Goal: Navigation & Orientation: Find specific page/section

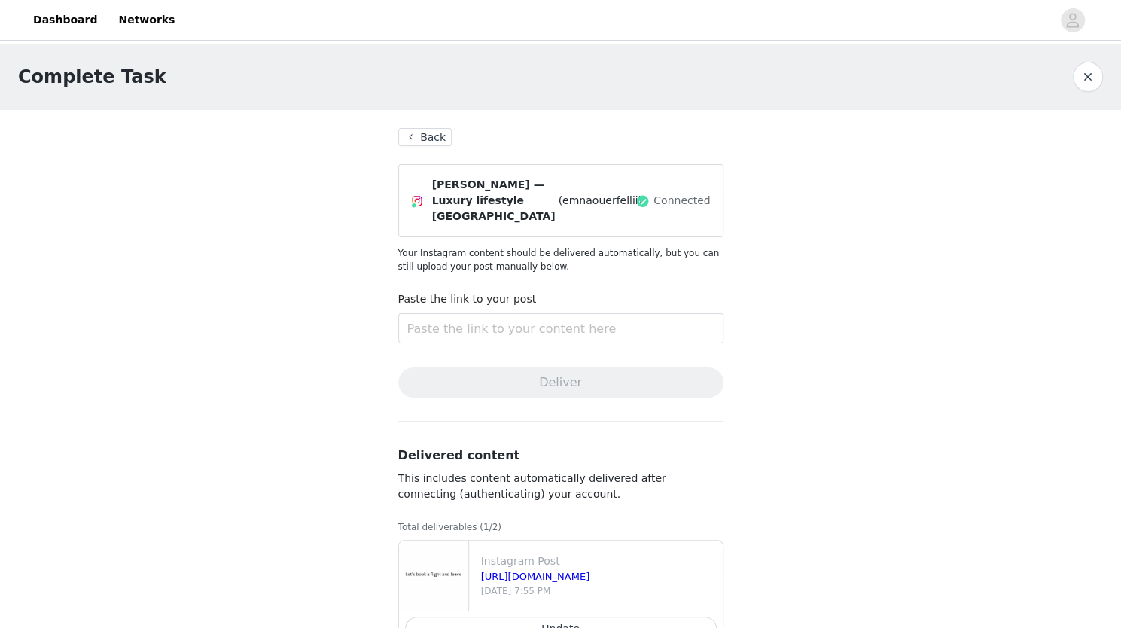
click at [431, 132] on button "Back" at bounding box center [425, 137] width 54 height 18
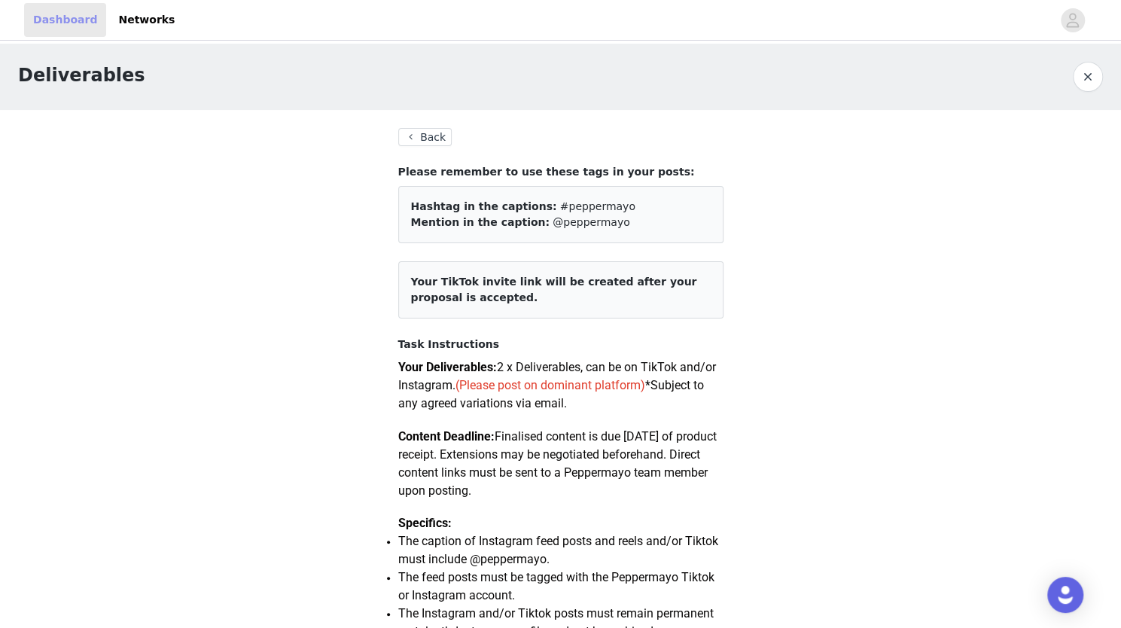
click at [72, 19] on link "Dashboard" at bounding box center [65, 20] width 82 height 34
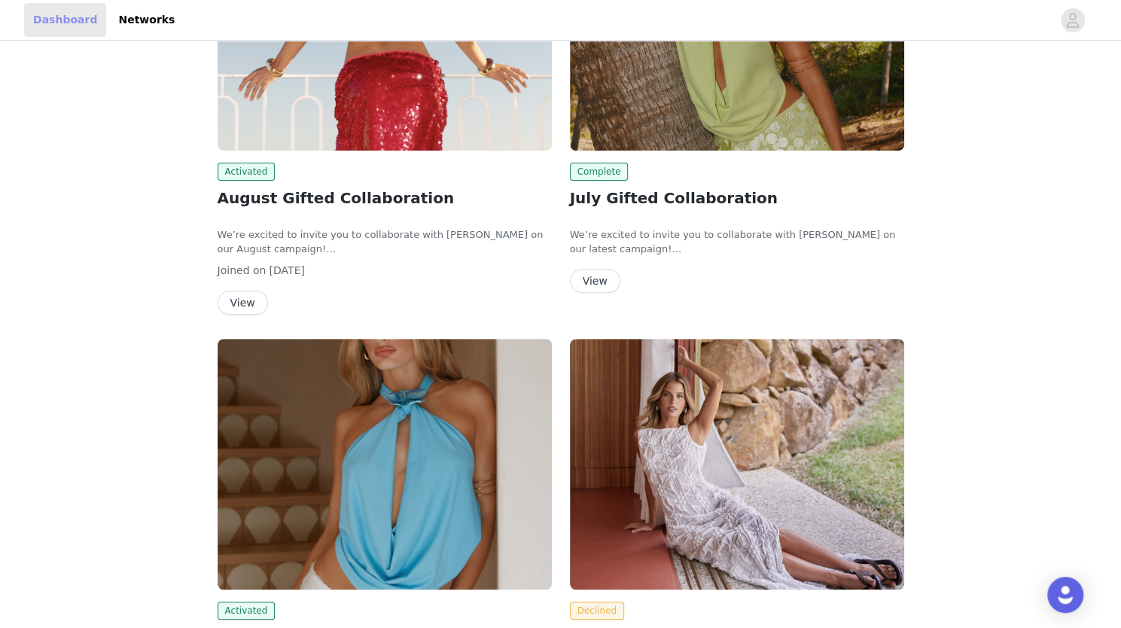
scroll to position [233, 0]
click at [253, 302] on button "View" at bounding box center [243, 303] width 50 height 24
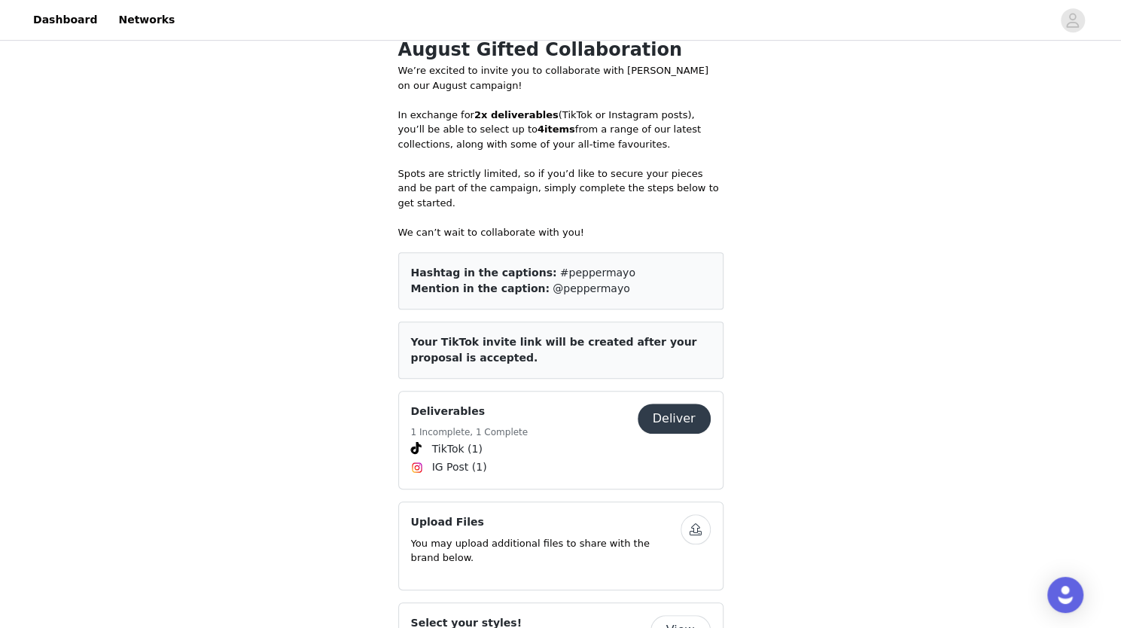
scroll to position [480, 0]
click at [691, 407] on button "Deliver" at bounding box center [674, 419] width 73 height 30
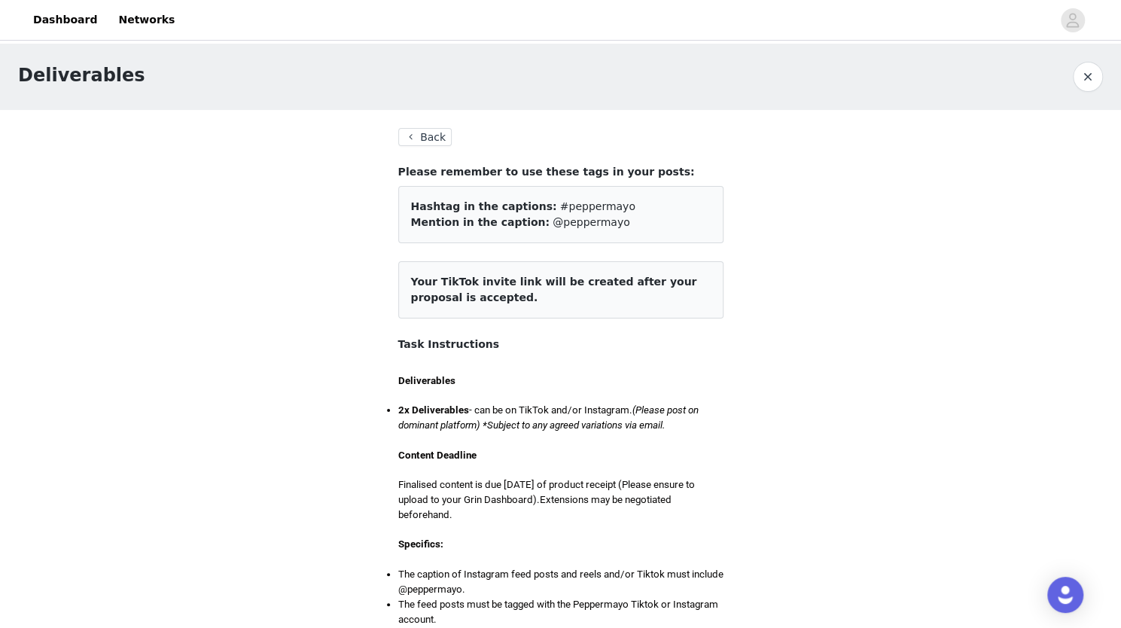
click at [1088, 84] on button "button" at bounding box center [1088, 77] width 30 height 30
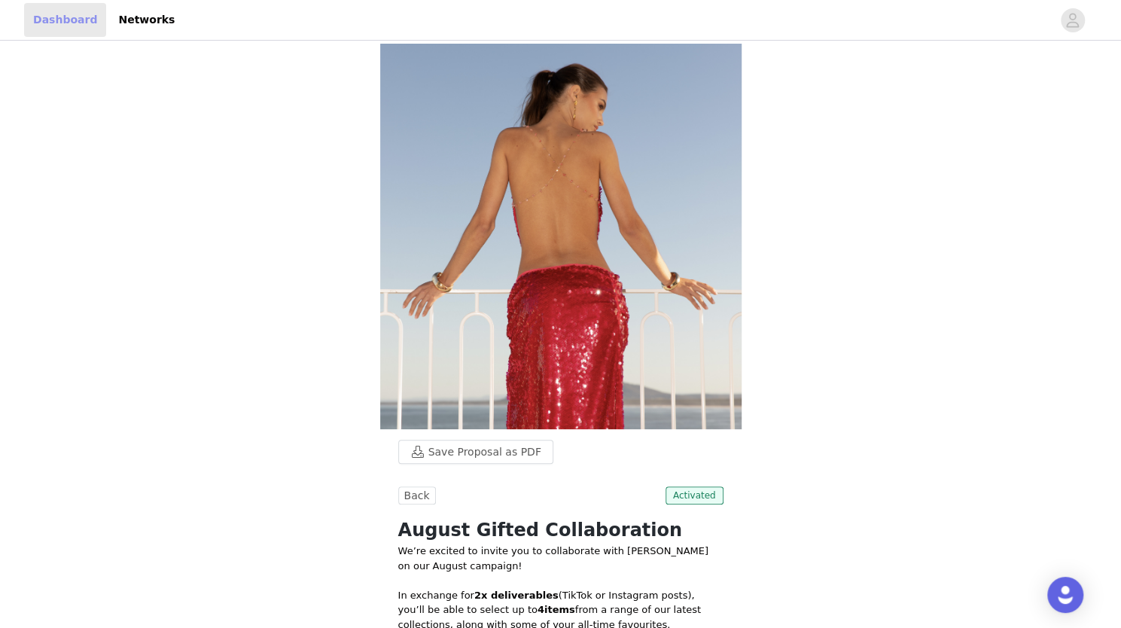
click at [54, 26] on link "Dashboard" at bounding box center [65, 20] width 82 height 34
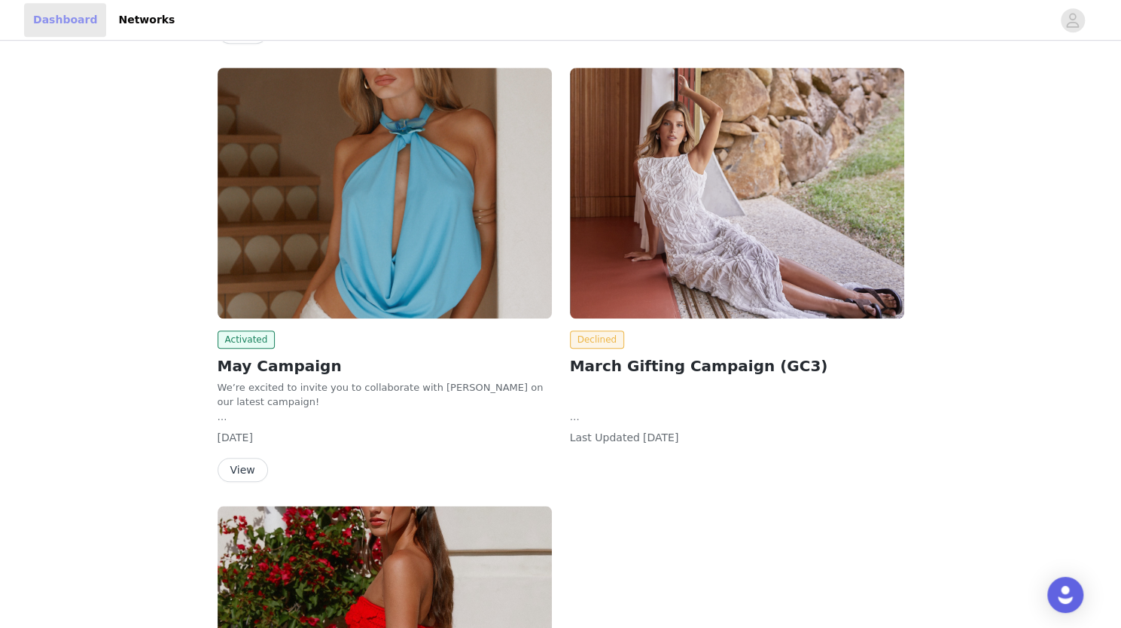
scroll to position [504, 0]
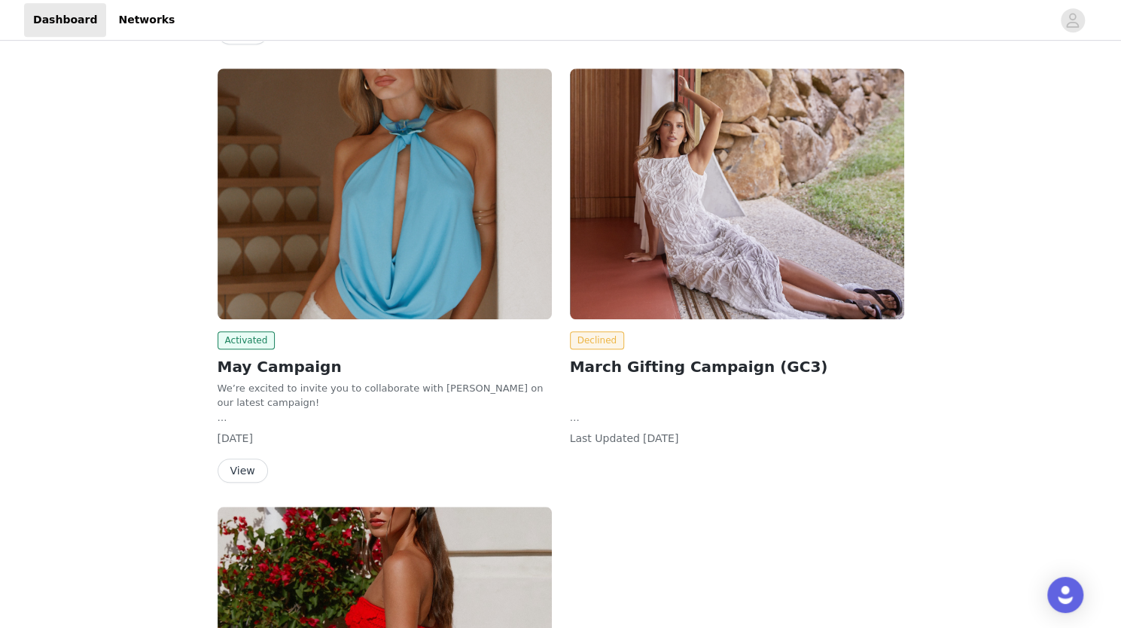
click at [244, 466] on button "View" at bounding box center [243, 471] width 50 height 24
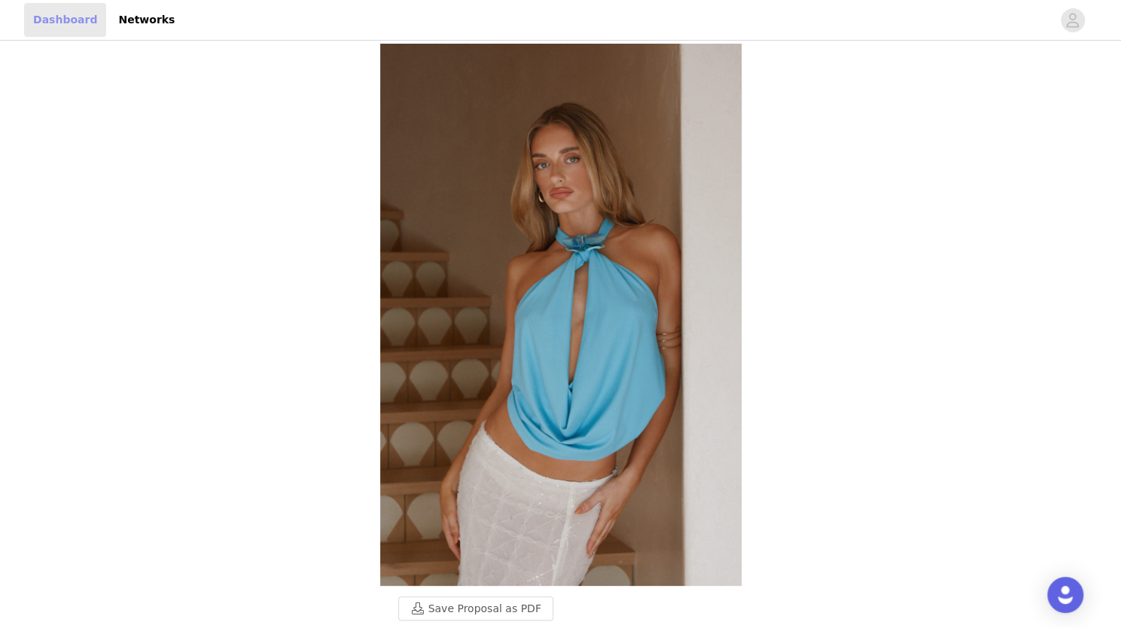
click at [58, 29] on link "Dashboard" at bounding box center [65, 20] width 82 height 34
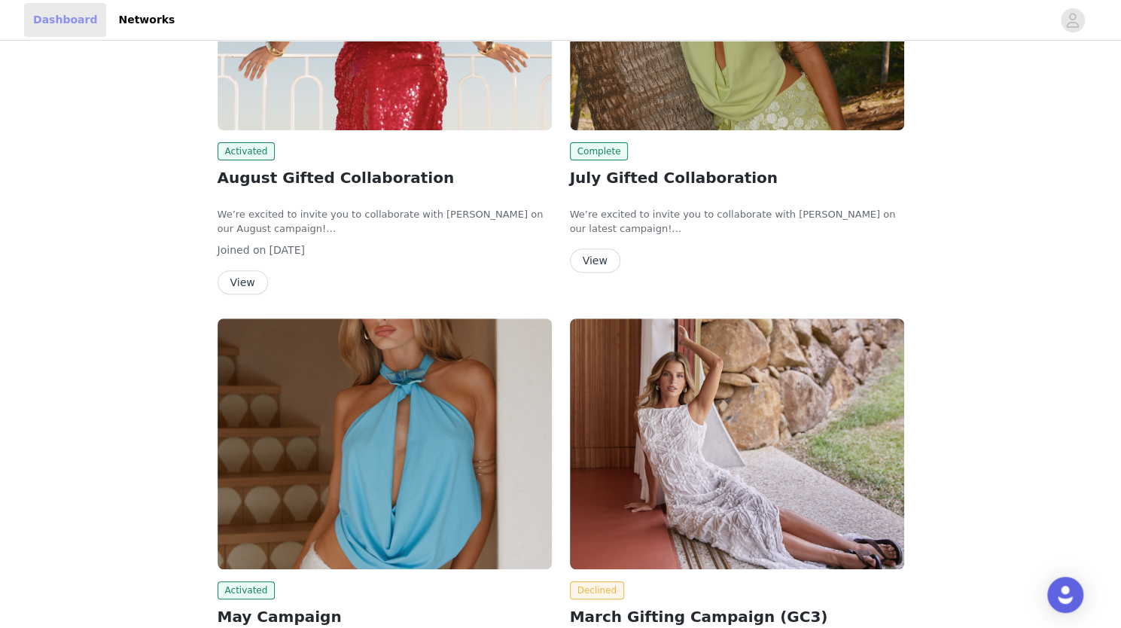
scroll to position [254, 0]
click at [605, 254] on button "View" at bounding box center [595, 260] width 50 height 24
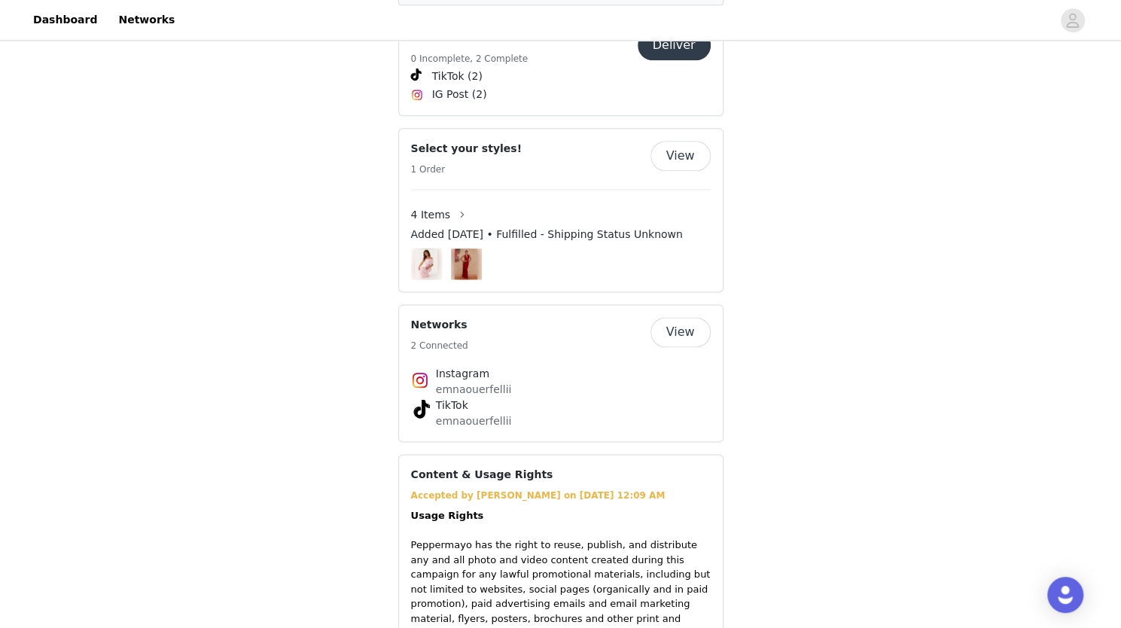
scroll to position [1010, 0]
click at [456, 202] on button "button" at bounding box center [462, 214] width 24 height 24
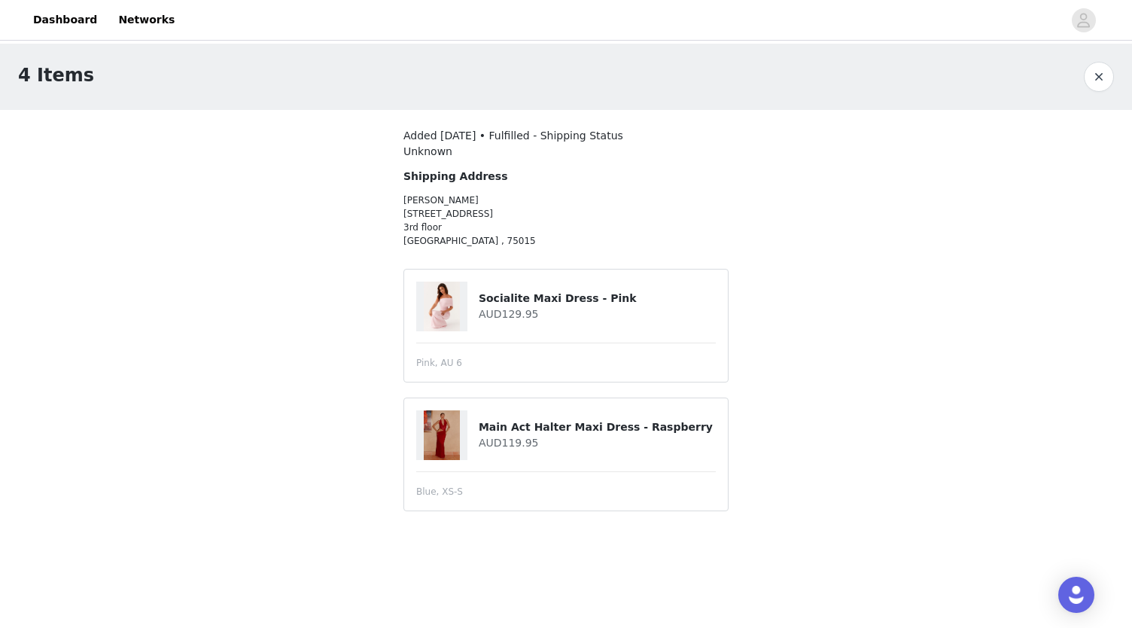
click at [1096, 75] on button "button" at bounding box center [1099, 77] width 30 height 30
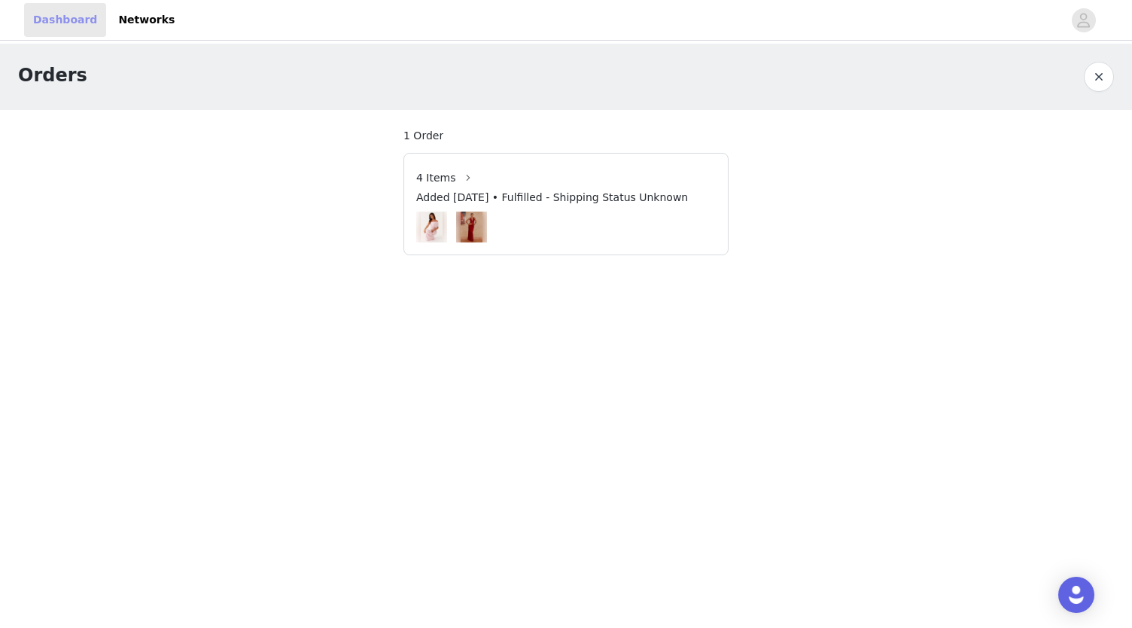
click at [48, 25] on link "Dashboard" at bounding box center [65, 20] width 82 height 34
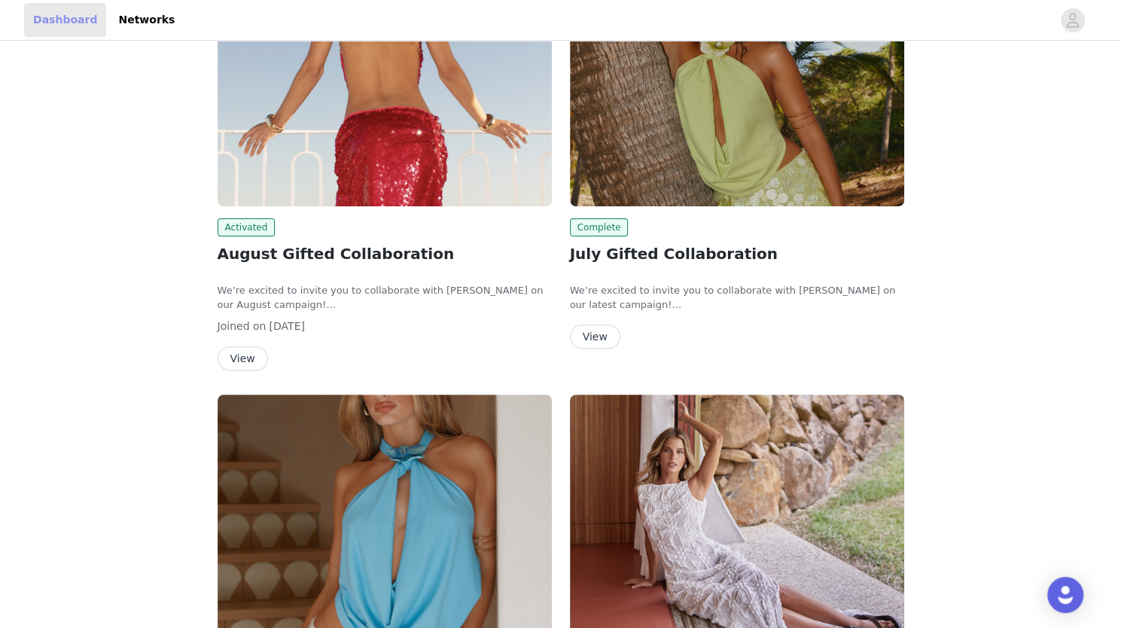
scroll to position [178, 0]
click at [587, 330] on button "View" at bounding box center [595, 336] width 50 height 24
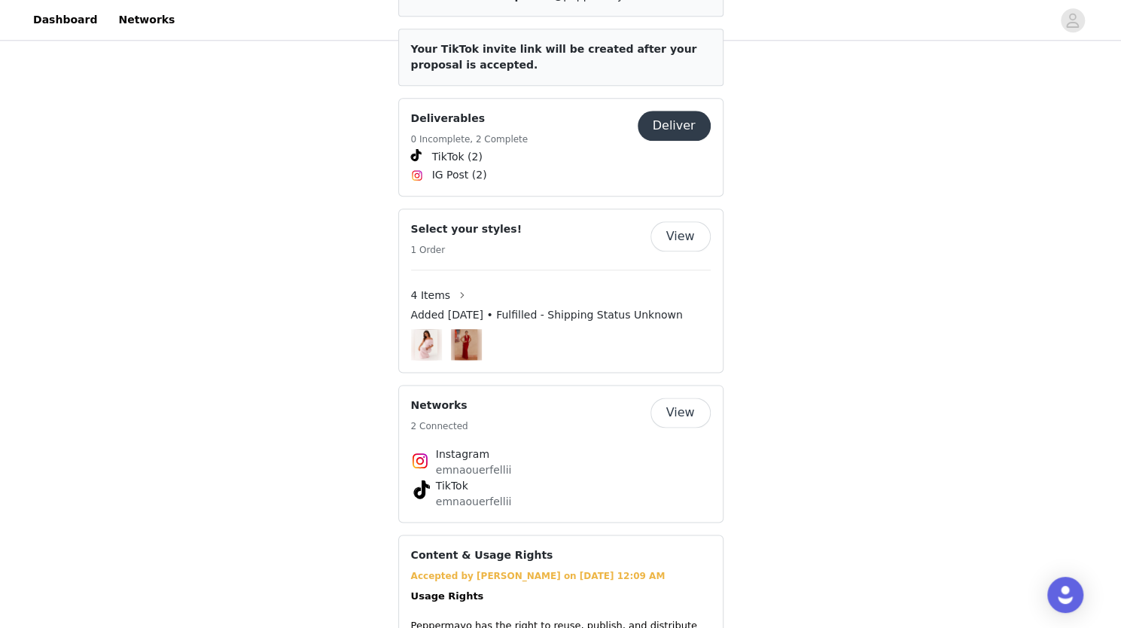
scroll to position [704, 0]
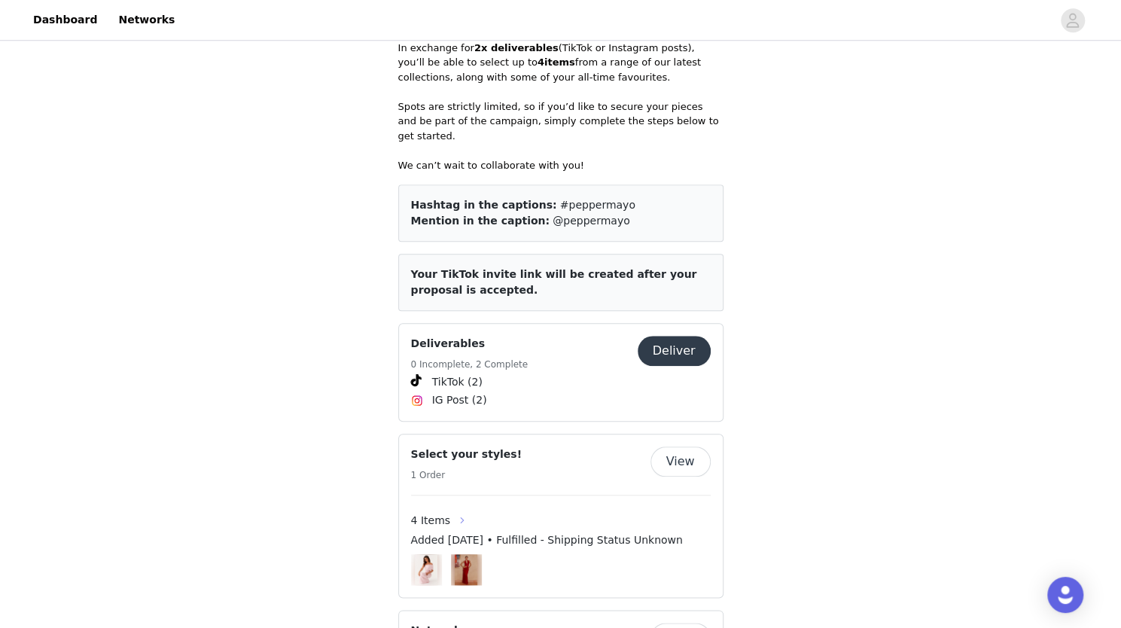
click at [456, 508] on button "button" at bounding box center [462, 520] width 24 height 24
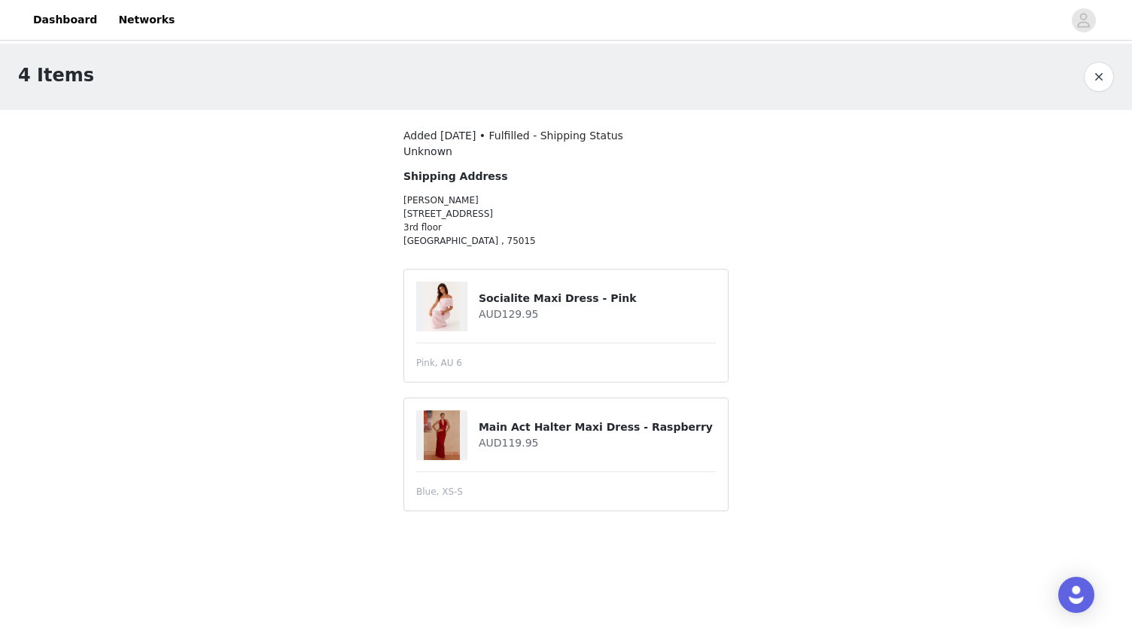
click at [1098, 67] on button "button" at bounding box center [1099, 77] width 30 height 30
